Goal: Task Accomplishment & Management: Manage account settings

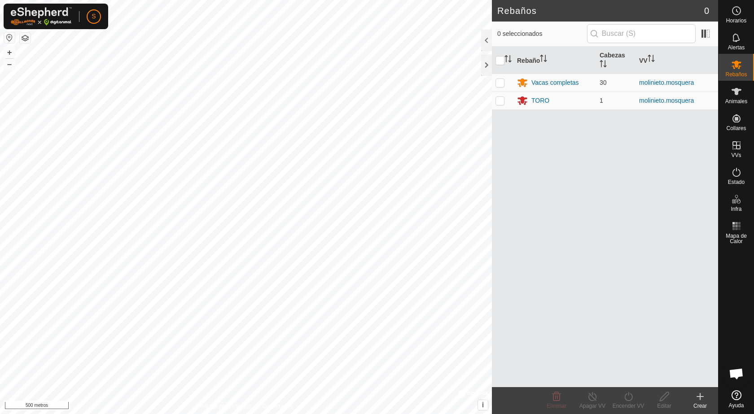
scroll to position [690, 0]
click at [11, 42] on button "button" at bounding box center [9, 37] width 11 height 11
click at [481, 61] on div at bounding box center [486, 65] width 11 height 22
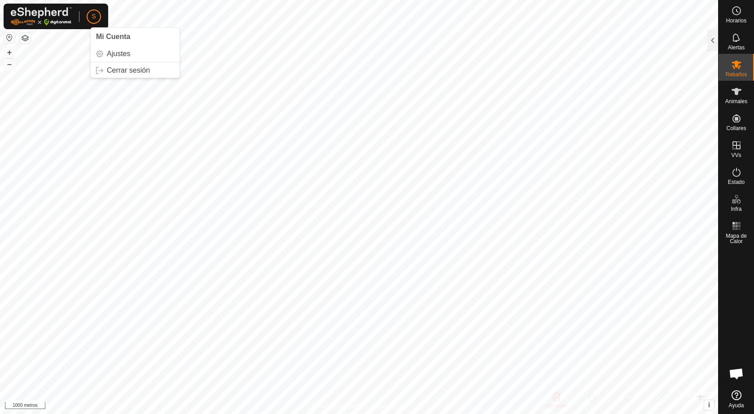
click at [92, 17] on font "S" at bounding box center [94, 16] width 4 height 7
click at [104, 69] on link "Cerrar sesión" at bounding box center [135, 70] width 89 height 14
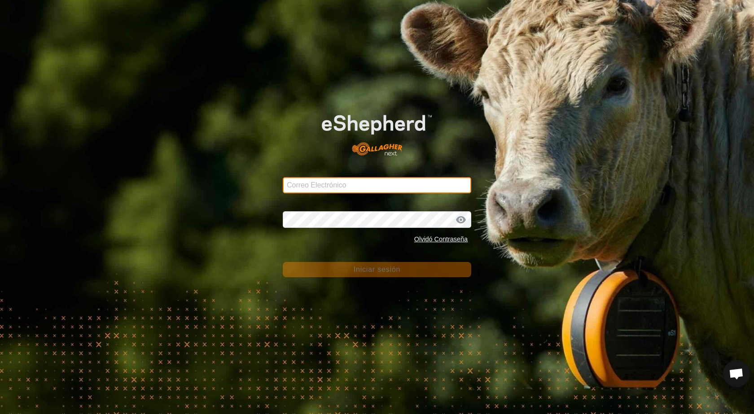
type input "[PERSON_NAME][EMAIL_ADDRESS][DOMAIN_NAME]"
